Goal: Task Accomplishment & Management: Use online tool/utility

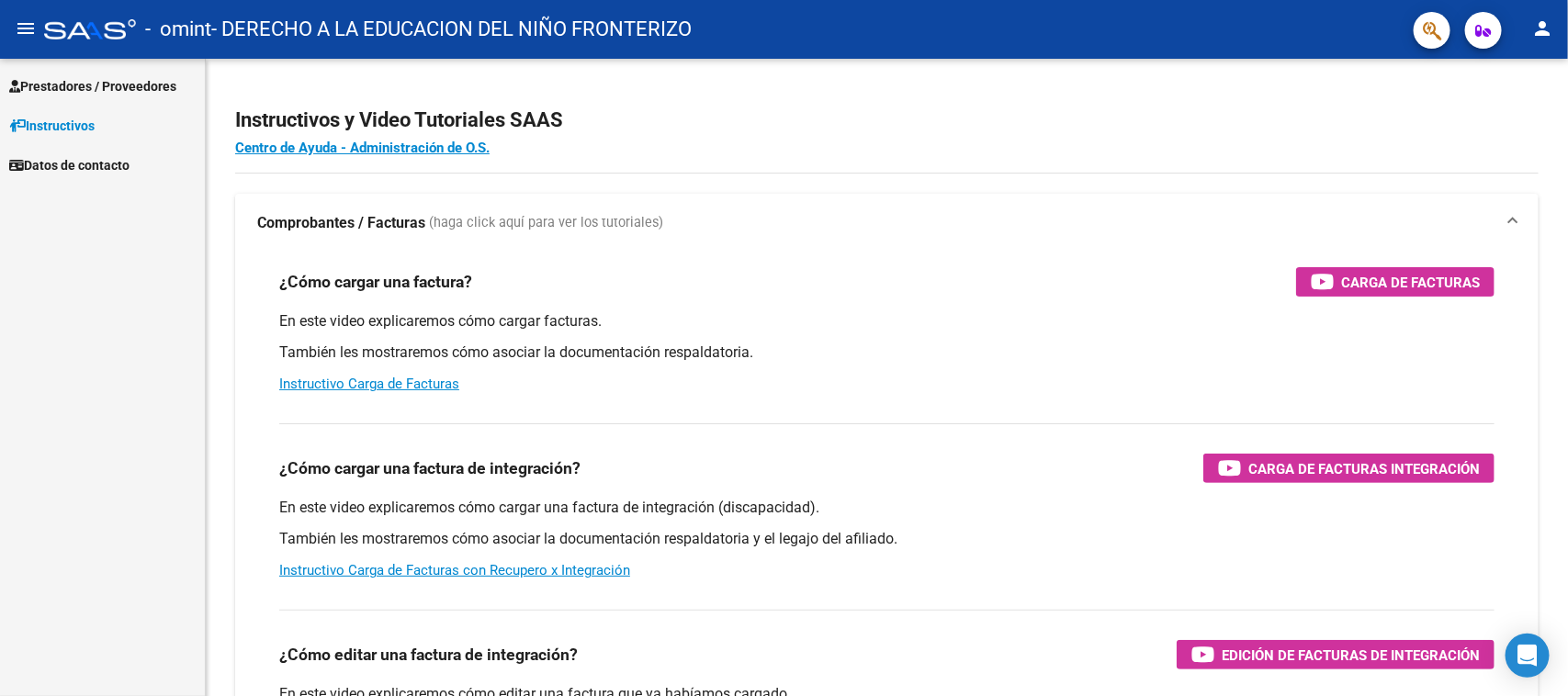
click at [161, 67] on link "Prestadores / Proveedores" at bounding box center [103, 86] width 205 height 39
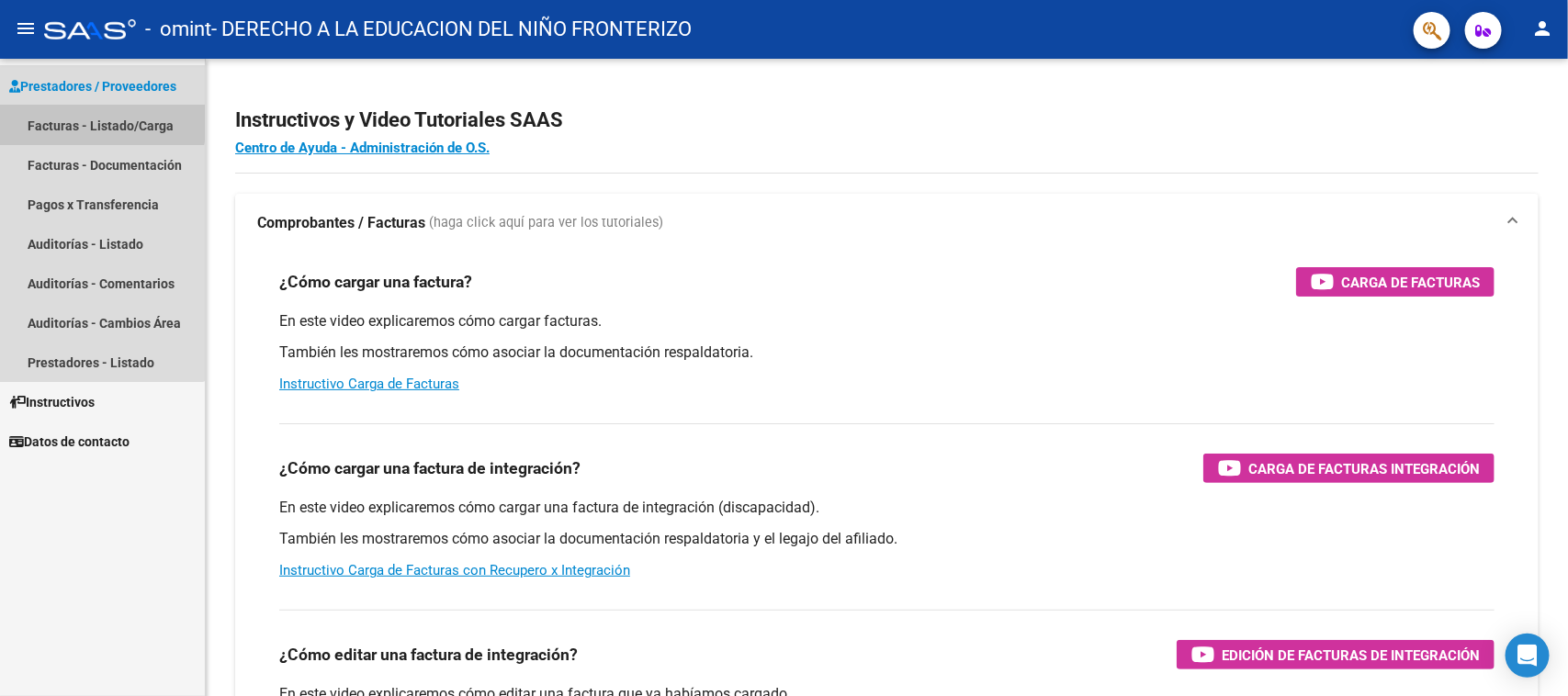
click at [100, 122] on link "Facturas - Listado/Carga" at bounding box center [103, 125] width 205 height 39
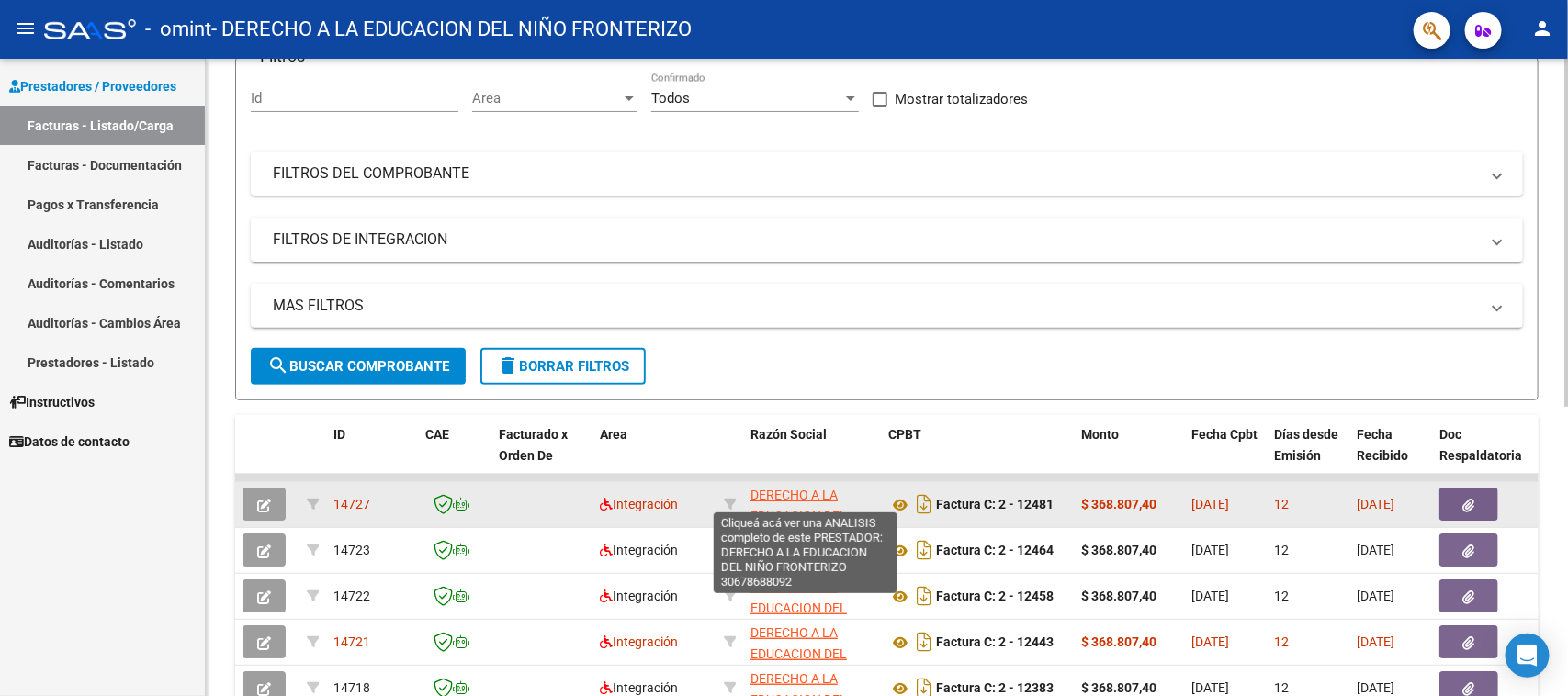
scroll to position [198, 0]
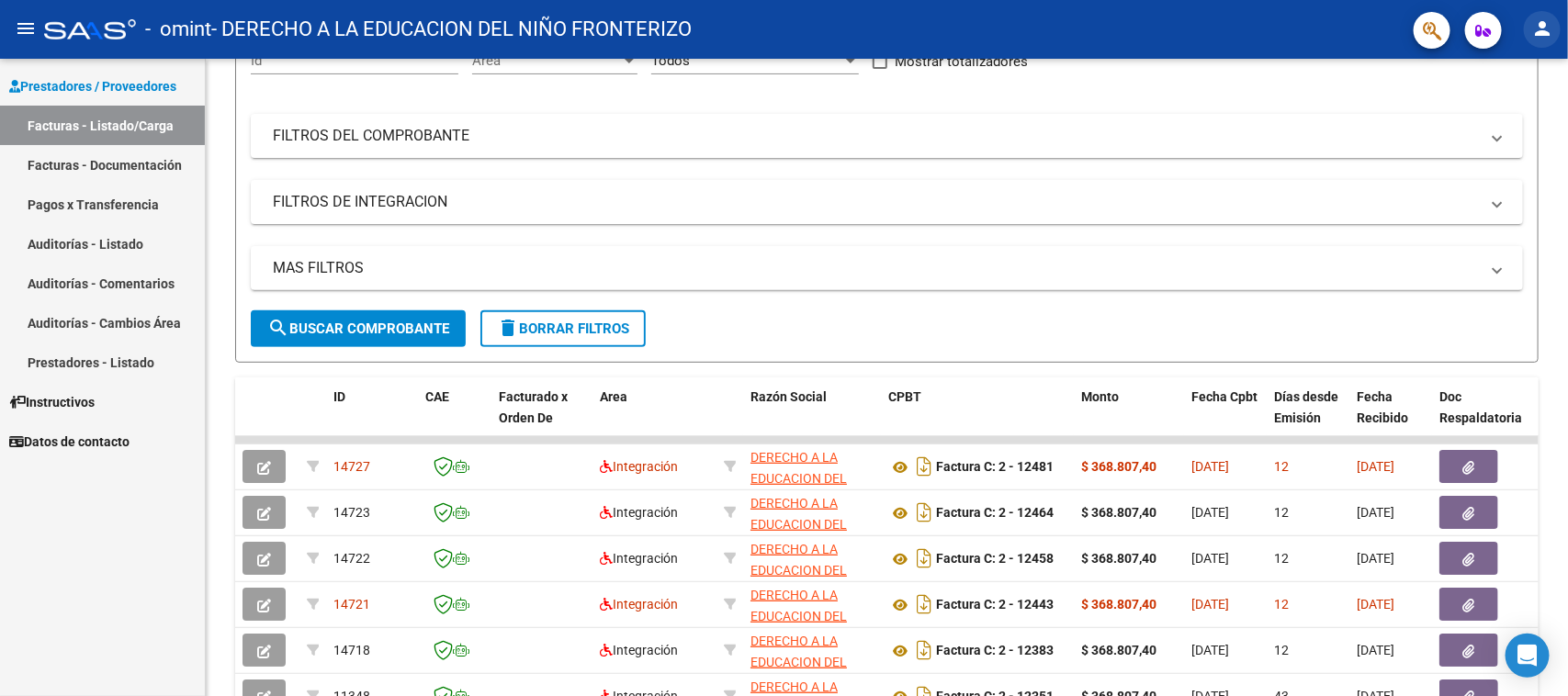
click at [1537, 23] on mat-icon "person" at bounding box center [1542, 28] width 22 height 22
click at [1451, 133] on button "exit_to_app Salir" at bounding box center [1505, 121] width 112 height 44
